Goal: Task Accomplishment & Management: Use online tool/utility

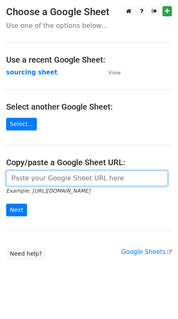
click at [50, 178] on input "url" at bounding box center [87, 179] width 162 height 16
paste input "[URL][DOMAIN_NAME]"
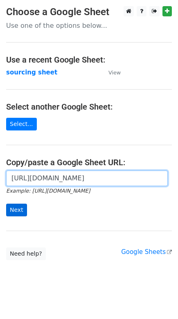
type input "[URL][DOMAIN_NAME]"
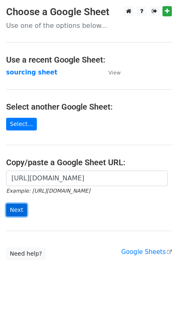
click at [14, 211] on input "Next" at bounding box center [16, 210] width 21 height 13
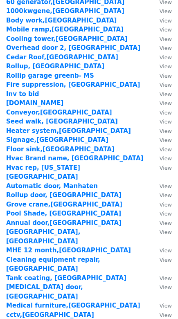
scroll to position [1144, 0]
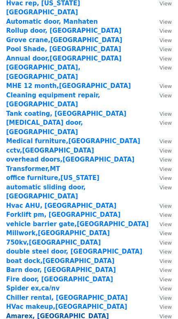
click at [18, 313] on strong "Amarex, [GEOGRAPHIC_DATA][PERSON_NAME],ca" at bounding box center [57, 321] width 103 height 17
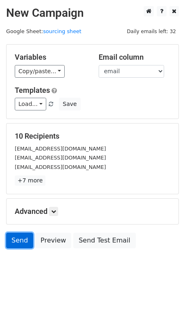
click at [13, 241] on link "Send" at bounding box center [19, 241] width 27 height 16
